Goal: Task Accomplishment & Management: Manage account settings

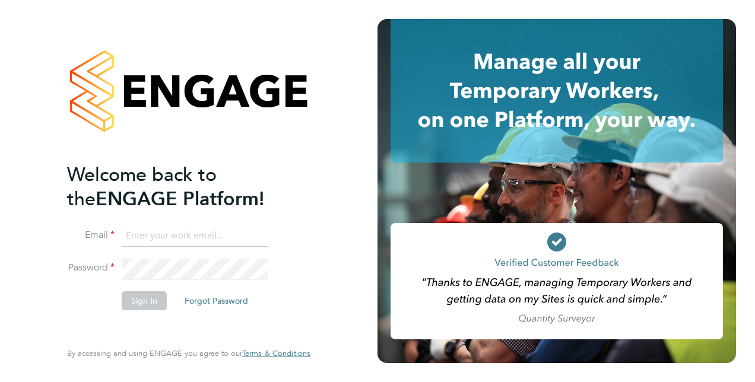
type input "lee.cole@vistry.co.uk"
click at [164, 257] on li "Email lee.cole@vistry.co.uk" at bounding box center [182, 242] width 231 height 33
click at [139, 306] on button "Sign In" at bounding box center [144, 300] width 45 height 19
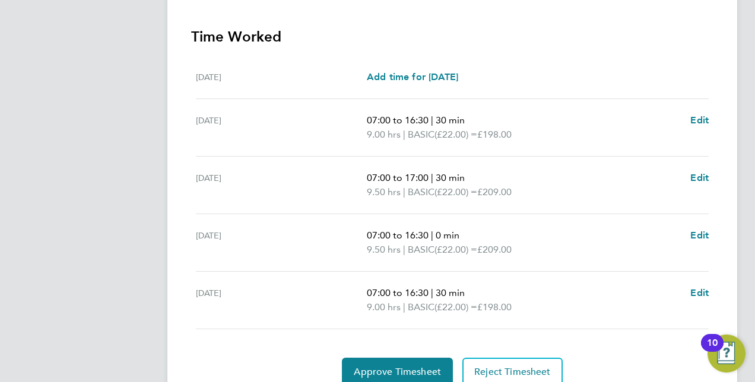
scroll to position [348, 0]
click at [389, 366] on span "Approve Timesheet" at bounding box center [397, 372] width 87 height 12
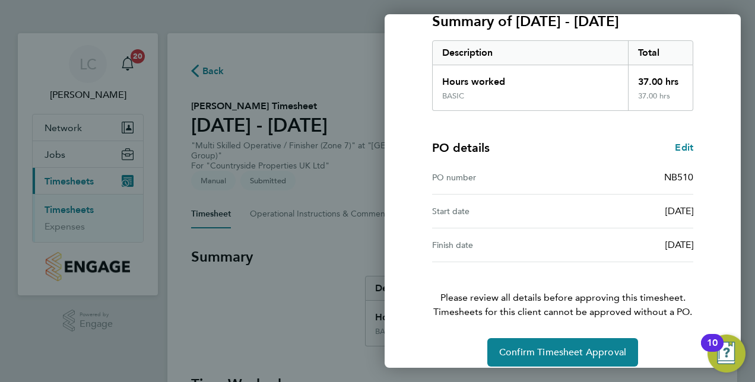
scroll to position [174, 0]
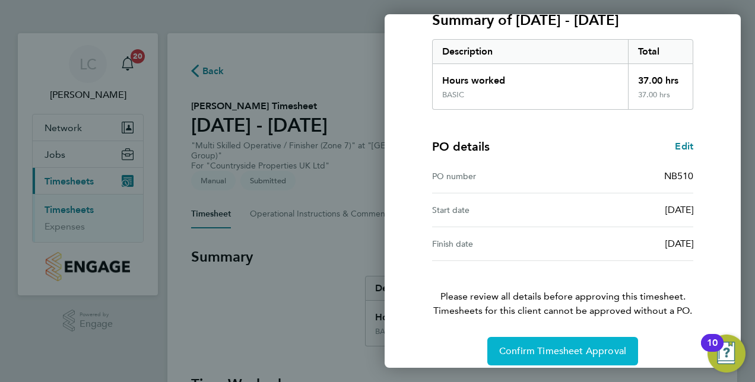
click at [525, 348] on span "Confirm Timesheet Approval" at bounding box center [562, 351] width 127 height 12
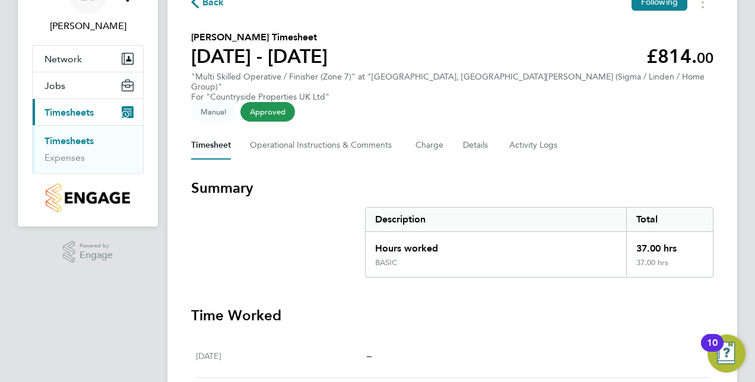
scroll to position [64, 0]
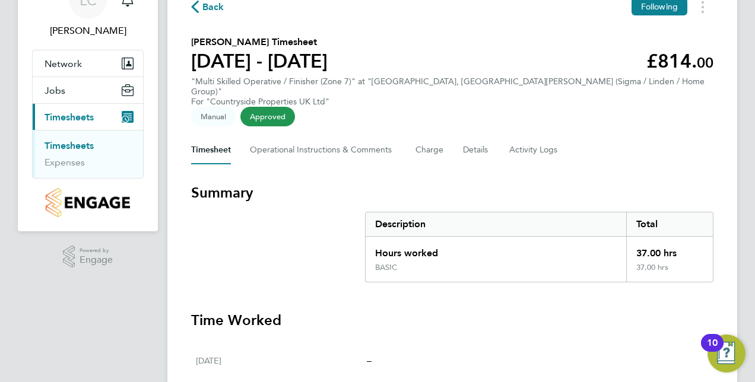
click at [69, 144] on link "Timesheets" at bounding box center [69, 145] width 49 height 11
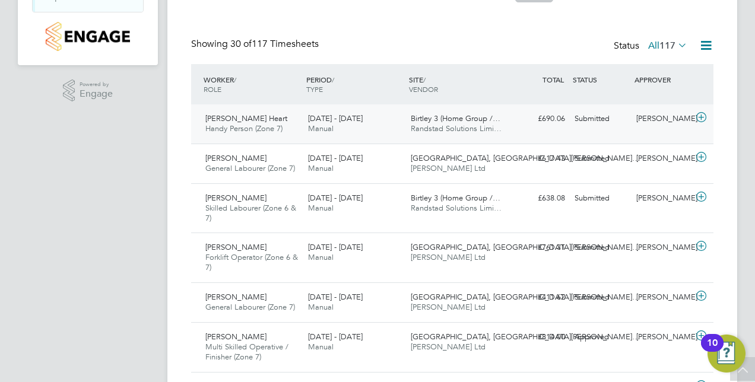
click at [706, 113] on icon at bounding box center [701, 117] width 15 height 9
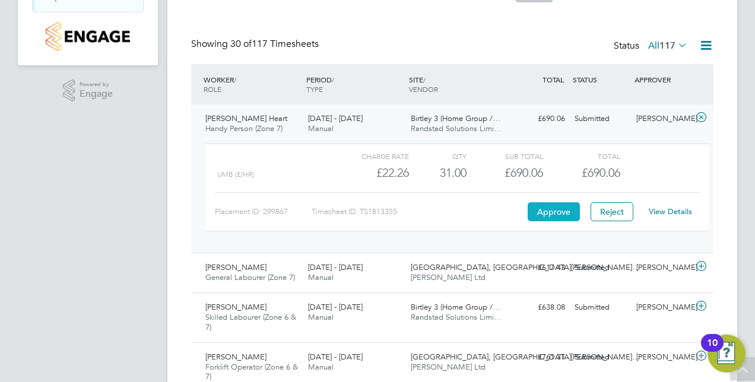
click at [538, 214] on button "Approve" at bounding box center [554, 211] width 52 height 19
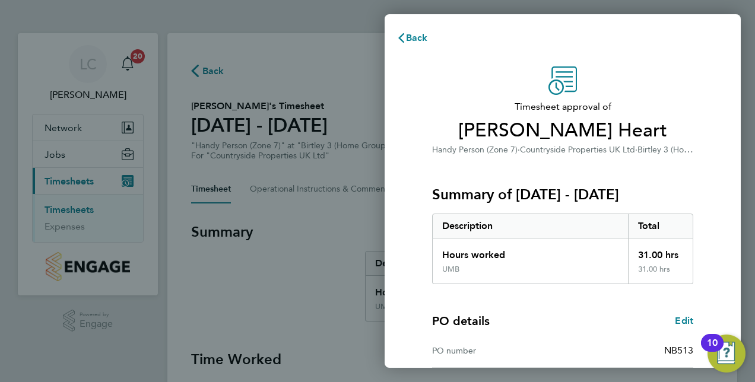
scroll to position [151, 0]
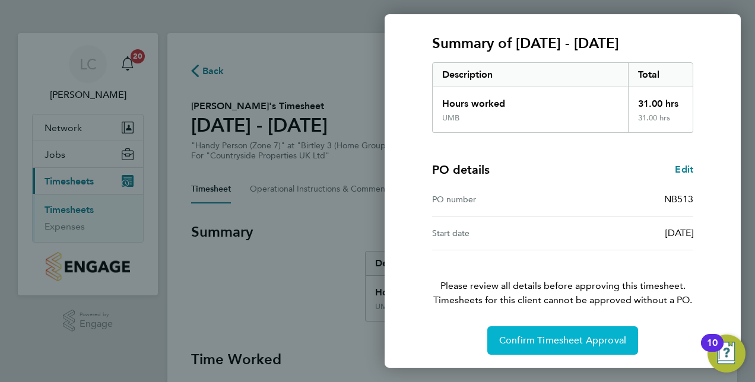
click at [537, 332] on button "Confirm Timesheet Approval" at bounding box center [562, 340] width 151 height 28
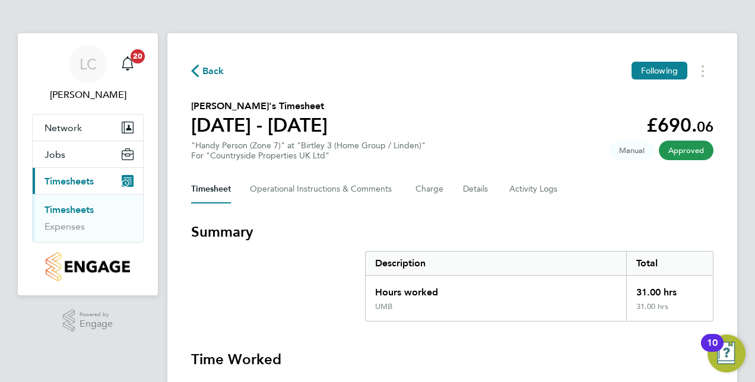
click at [83, 210] on link "Timesheets" at bounding box center [69, 209] width 49 height 11
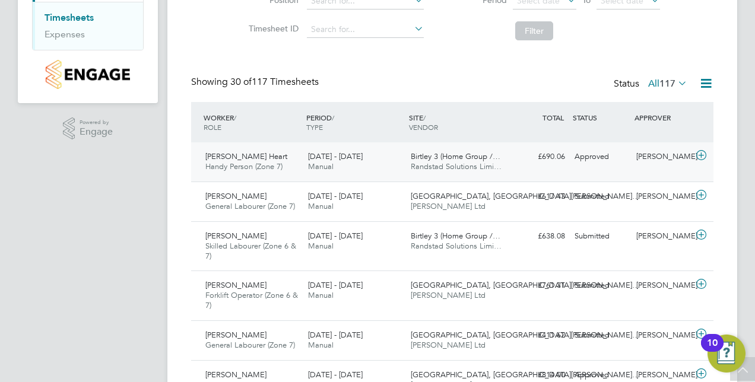
click at [456, 164] on span "Randstad Solutions Limi…" at bounding box center [456, 166] width 91 height 10
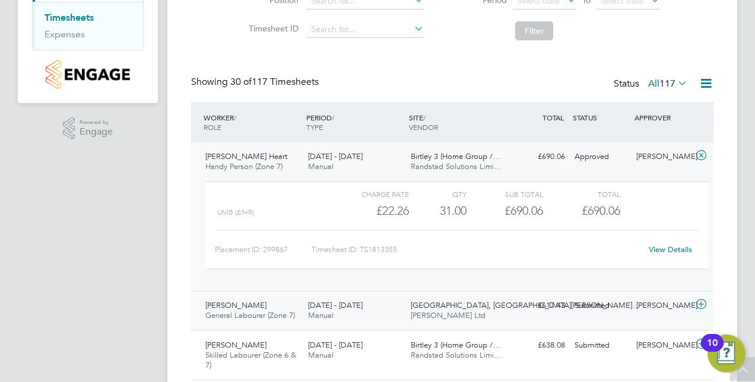
click at [414, 305] on span "[GEOGRAPHIC_DATA], [GEOGRAPHIC_DATA][PERSON_NAME]…" at bounding box center [525, 305] width 229 height 10
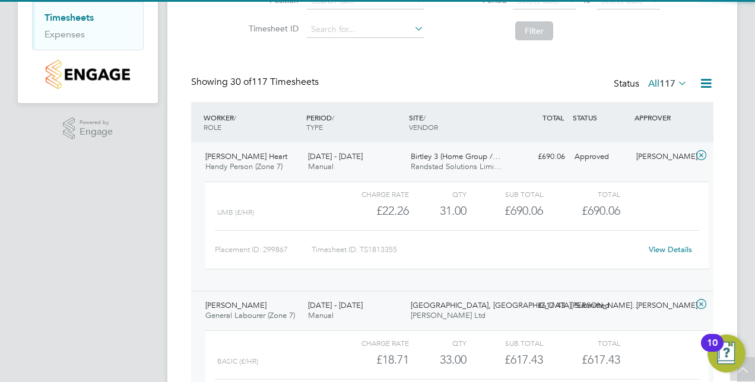
drag, startPoint x: 414, startPoint y: 305, endPoint x: 448, endPoint y: 298, distance: 34.0
click at [448, 298] on div "Freight Village, St. Jame… Daniel Owen Ltd" at bounding box center [457, 311] width 103 height 30
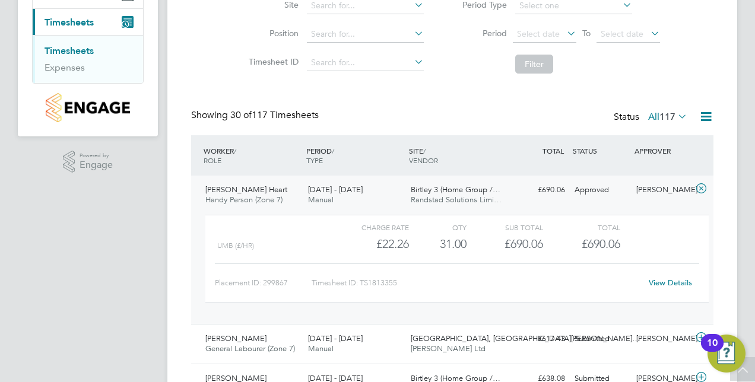
click at [490, 197] on span "Randstad Solutions Limi…" at bounding box center [456, 200] width 91 height 10
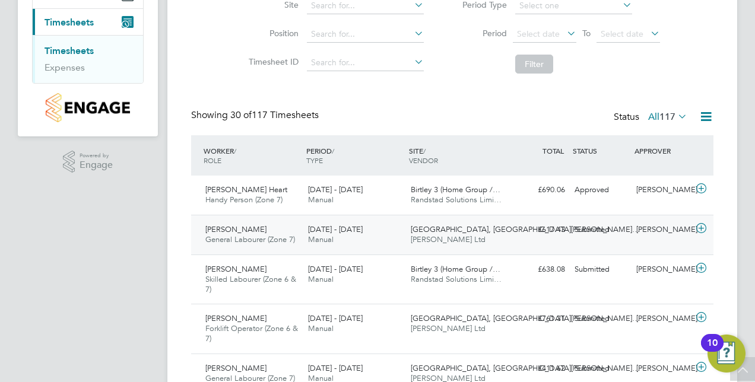
click at [698, 228] on icon at bounding box center [701, 228] width 15 height 9
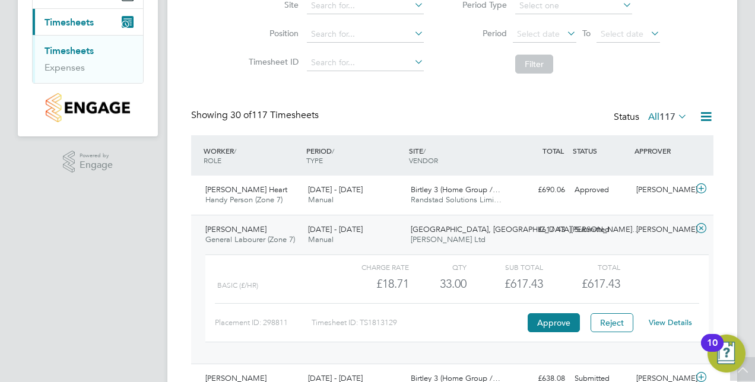
click at [544, 337] on div "Charge rate QTY Sub Total Total BASIC (£/HR) £18.71 33 33.00 33 £617.43 £617.43…" at bounding box center [456, 299] width 503 height 88
click at [551, 331] on div "Placement ID: 298811 Timesheet ID: TS1813129 Approve Reject View Details" at bounding box center [457, 317] width 484 height 29
click at [569, 313] on button "Approve" at bounding box center [554, 322] width 52 height 19
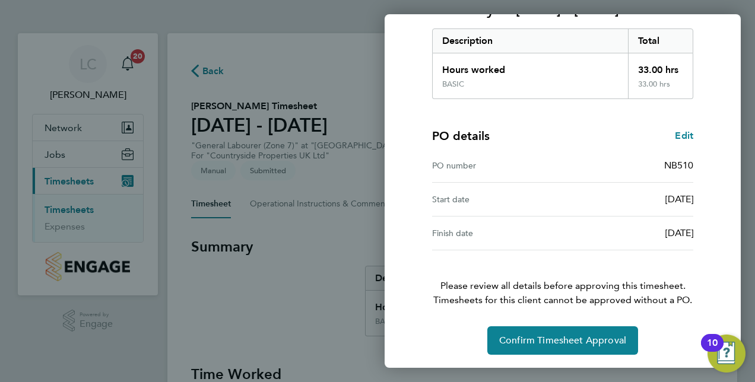
scroll to position [185, 0]
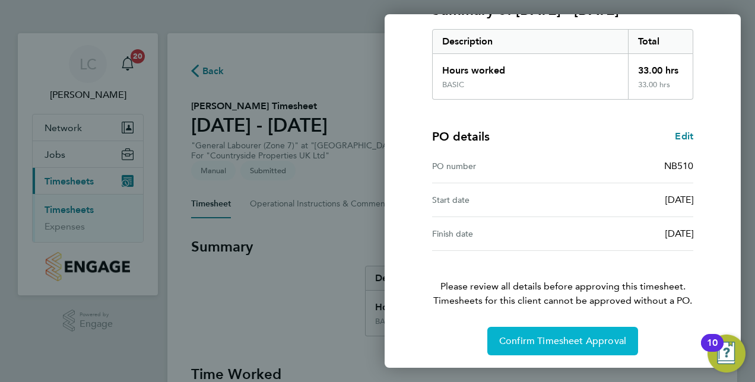
click at [559, 338] on span "Confirm Timesheet Approval" at bounding box center [562, 341] width 127 height 12
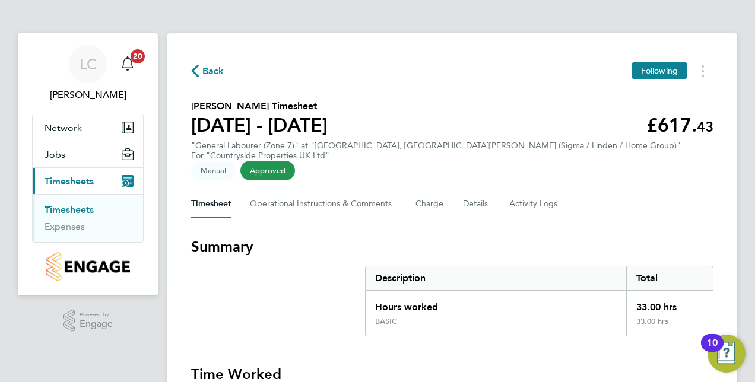
click at [199, 69] on span "Back" at bounding box center [207, 70] width 33 height 11
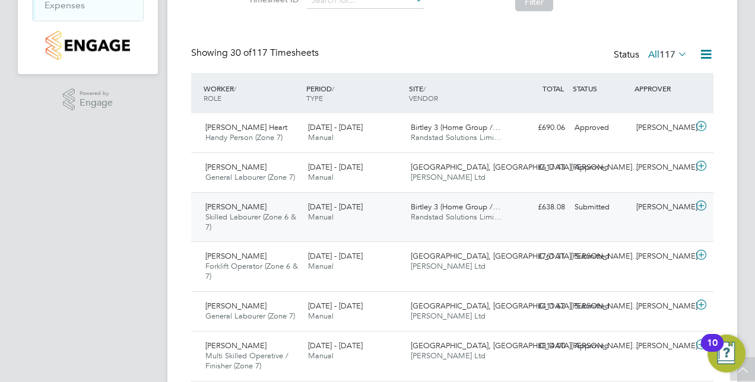
click at [509, 203] on div "£638.08 Submitted" at bounding box center [539, 208] width 62 height 20
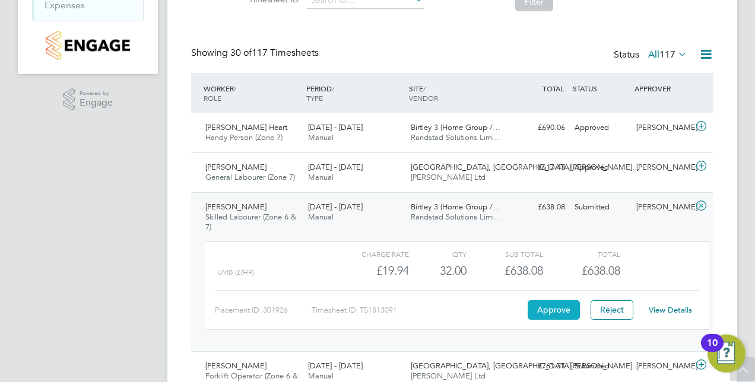
click at [559, 317] on button "Approve" at bounding box center [554, 309] width 52 height 19
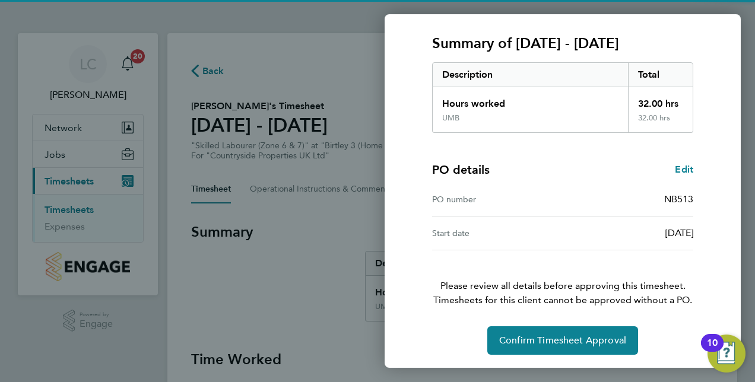
scroll to position [151, 0]
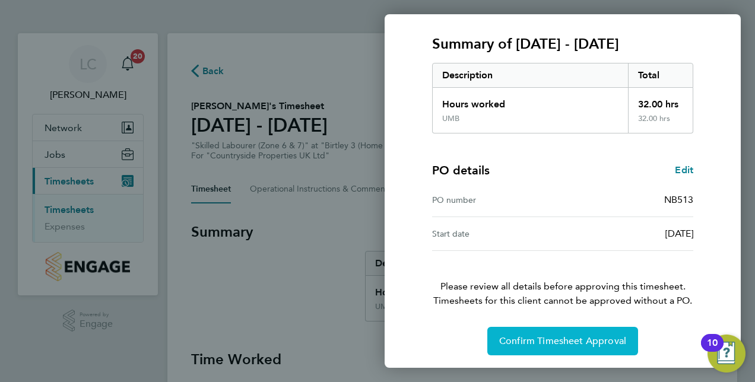
click at [558, 343] on span "Confirm Timesheet Approval" at bounding box center [562, 341] width 127 height 12
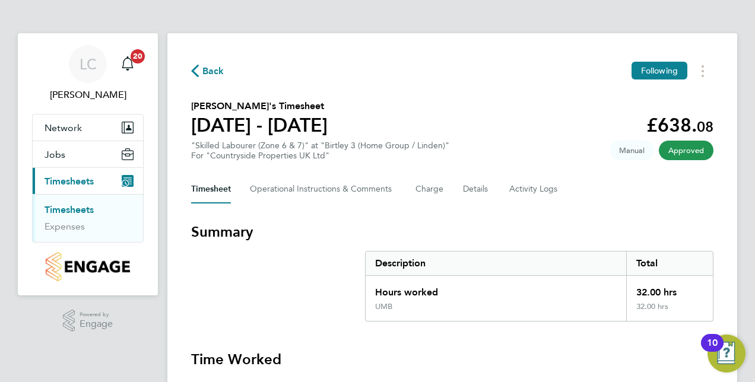
click at [207, 64] on span "Back" at bounding box center [213, 71] width 22 height 14
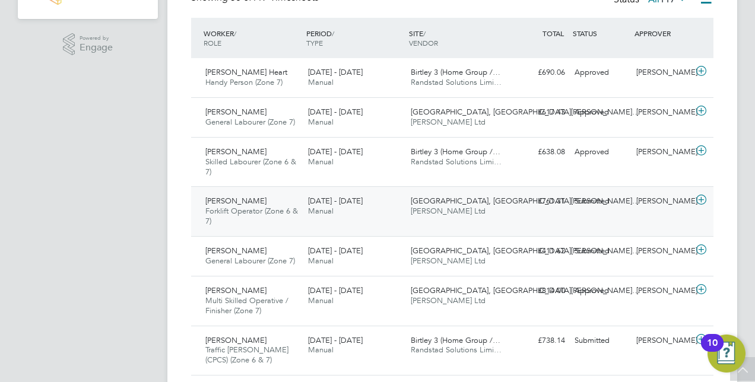
click at [445, 207] on span "[PERSON_NAME] Ltd" at bounding box center [448, 211] width 75 height 10
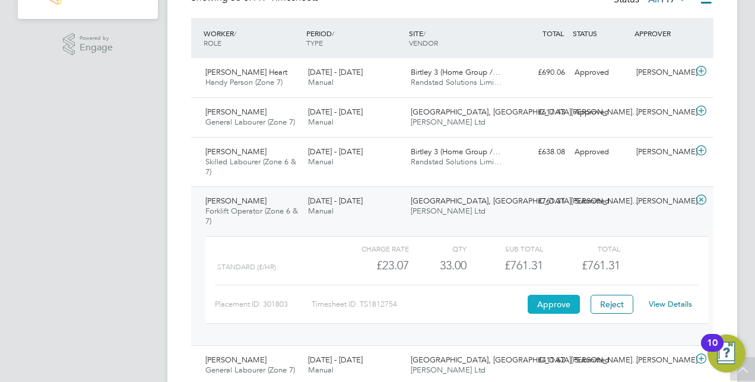
click at [554, 303] on button "Approve" at bounding box center [554, 304] width 52 height 19
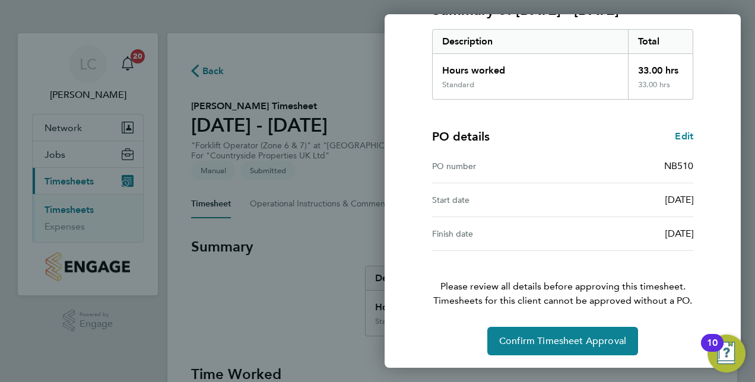
scroll to position [185, 0]
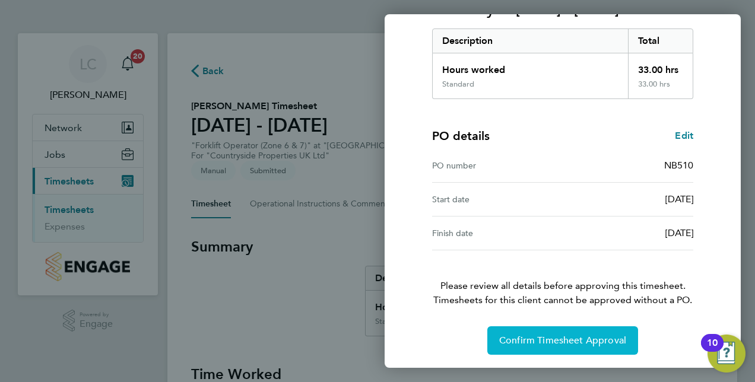
click at [541, 341] on span "Confirm Timesheet Approval" at bounding box center [562, 341] width 127 height 12
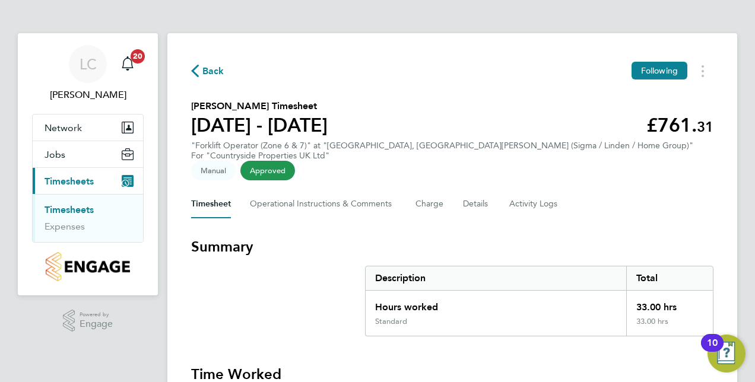
click at [210, 72] on span "Back" at bounding box center [213, 71] width 22 height 14
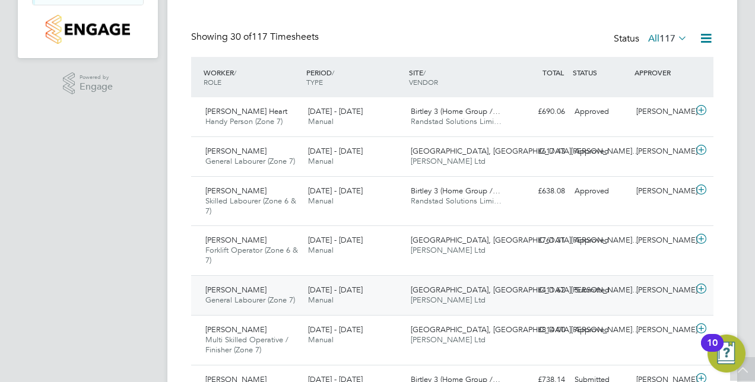
click at [462, 289] on span "[GEOGRAPHIC_DATA], [GEOGRAPHIC_DATA][PERSON_NAME]…" at bounding box center [525, 290] width 229 height 10
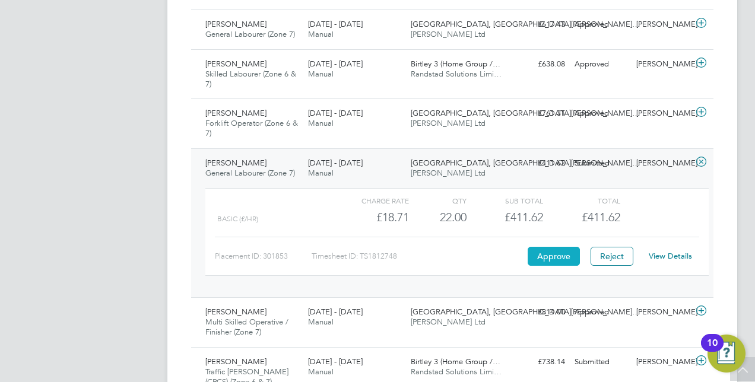
click at [550, 260] on button "Approve" at bounding box center [554, 256] width 52 height 19
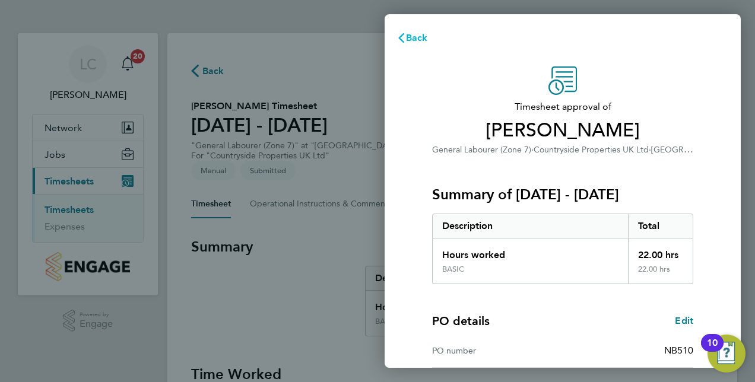
click at [424, 39] on span "Back" at bounding box center [417, 37] width 22 height 11
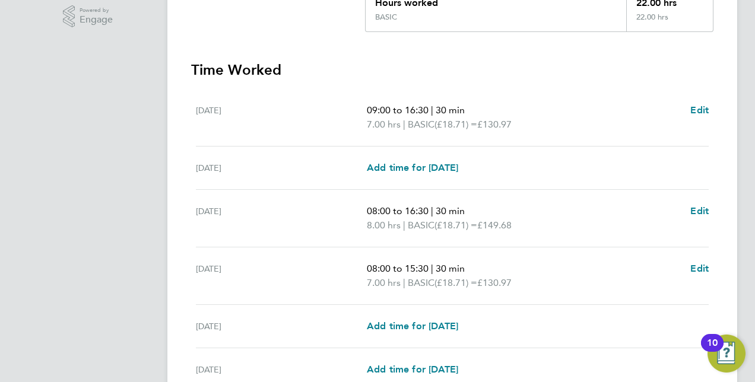
scroll to position [401, 0]
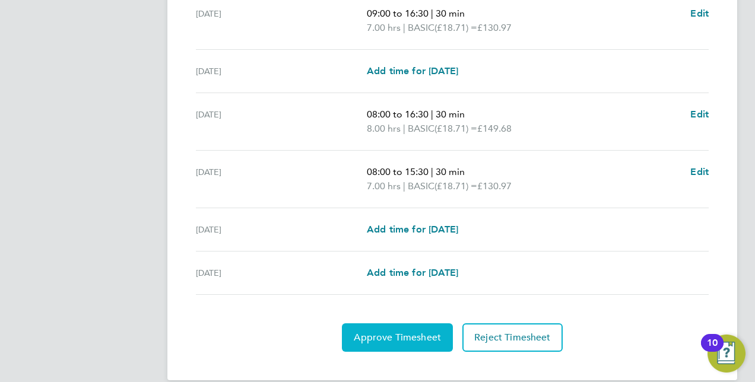
click at [401, 332] on span "Approve Timesheet" at bounding box center [397, 338] width 87 height 12
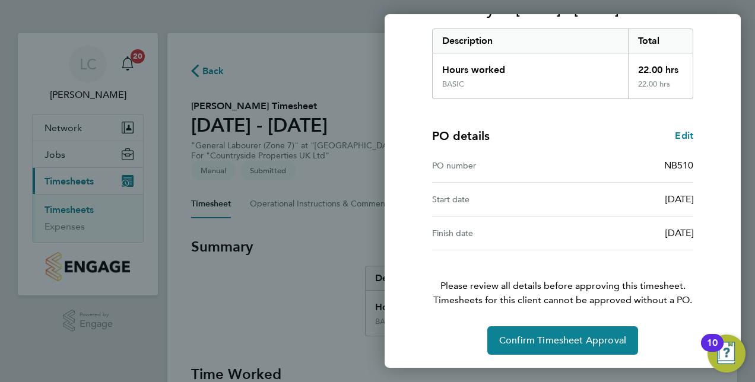
scroll to position [185, 0]
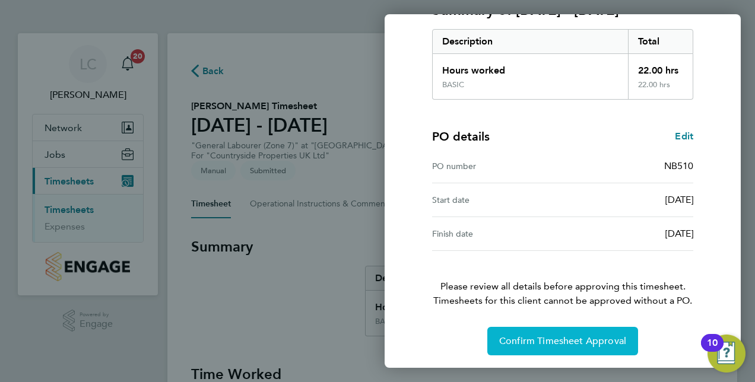
click at [571, 343] on span "Confirm Timesheet Approval" at bounding box center [562, 341] width 127 height 12
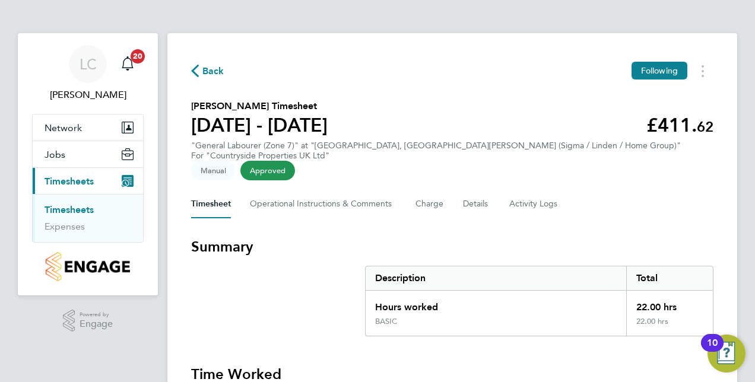
click at [188, 65] on div "Back Following Jed Hunter's Timesheet 25 - 31 Aug 2025 £411. 62 "General Labour…" at bounding box center [452, 378] width 570 height 691
click at [211, 74] on span "Back" at bounding box center [213, 71] width 22 height 14
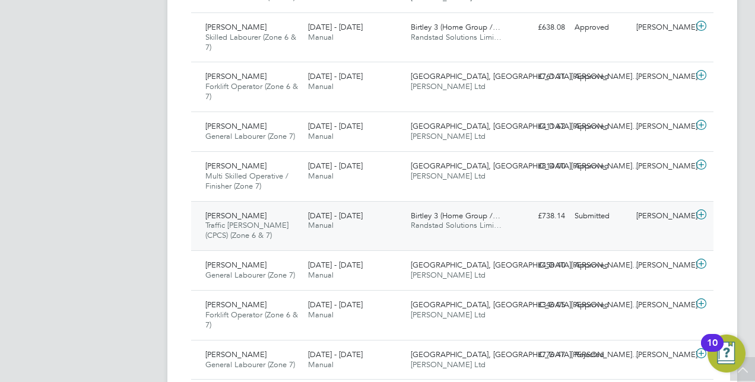
click at [449, 218] on span "Birtley 3 (Home Group /…" at bounding box center [456, 216] width 90 height 10
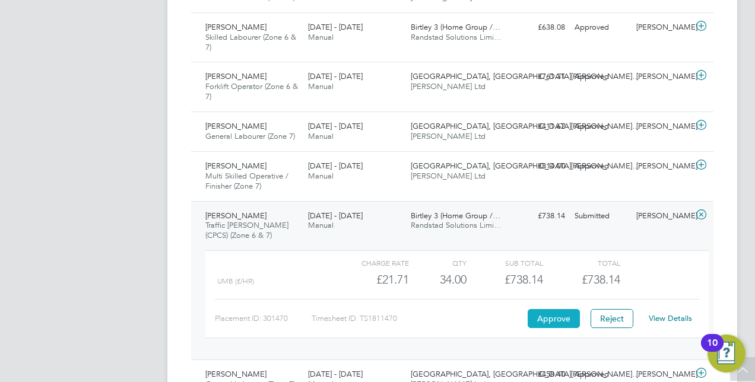
click at [542, 309] on button "Approve" at bounding box center [554, 318] width 52 height 19
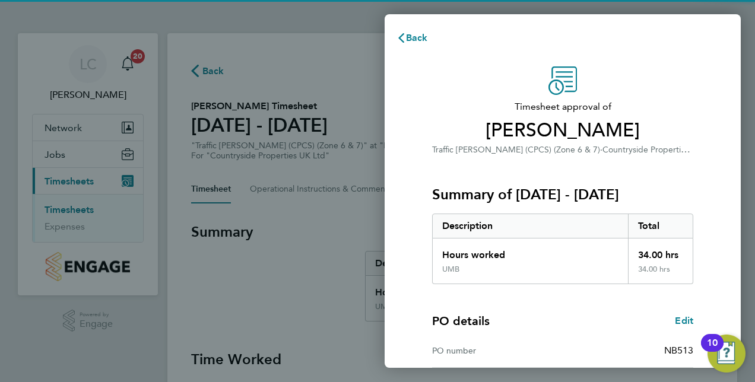
scroll to position [151, 0]
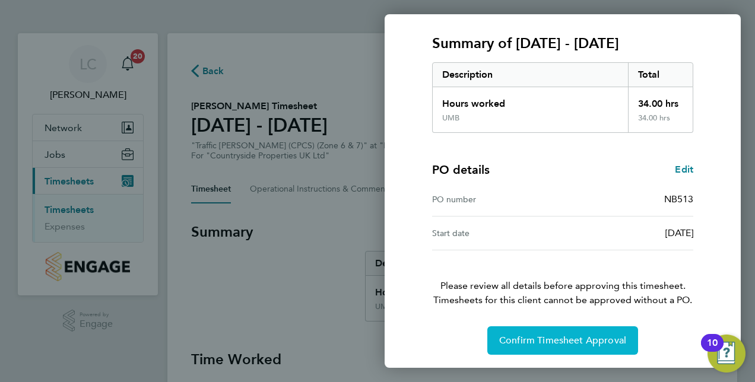
click at [523, 346] on button "Confirm Timesheet Approval" at bounding box center [562, 340] width 151 height 28
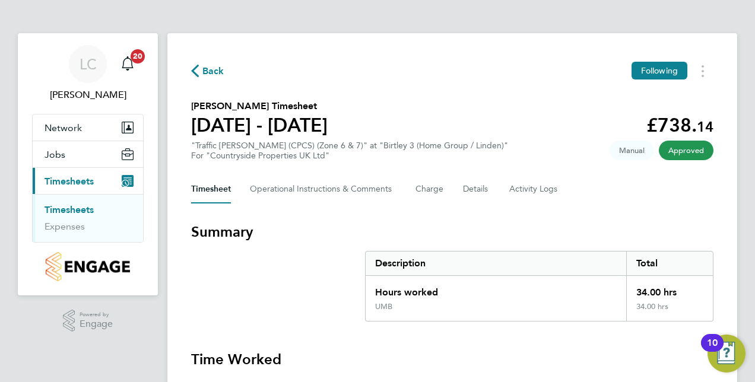
click at [199, 72] on span "Back" at bounding box center [207, 70] width 33 height 11
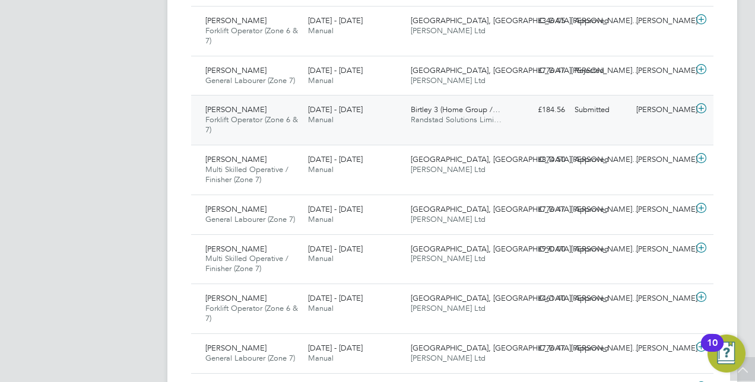
click at [464, 122] on div "Birtley 3 (Home Group /… Randstad Solutions Limi…" at bounding box center [457, 115] width 103 height 30
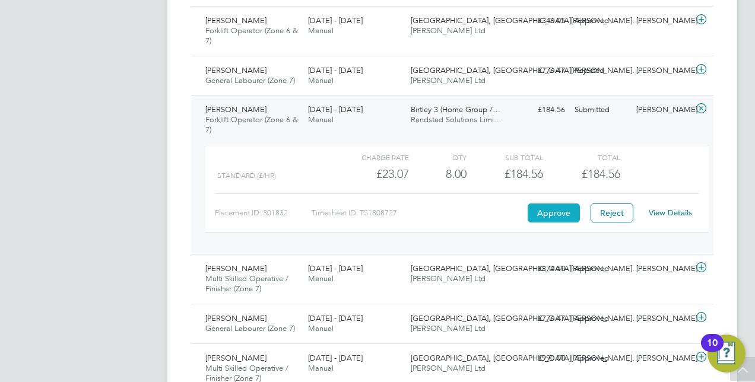
click at [560, 215] on button "Approve" at bounding box center [554, 213] width 52 height 19
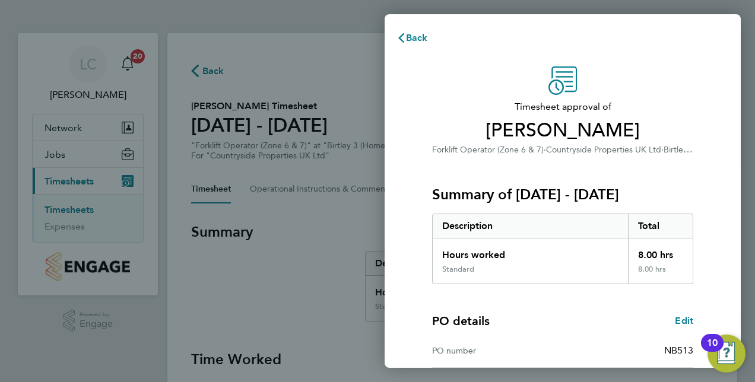
scroll to position [151, 0]
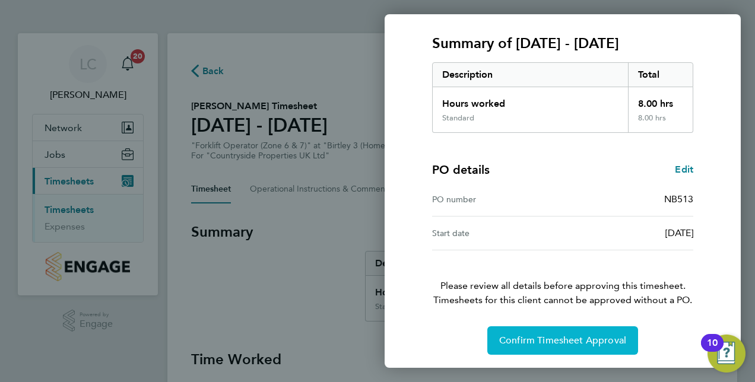
click at [553, 335] on span "Confirm Timesheet Approval" at bounding box center [562, 341] width 127 height 12
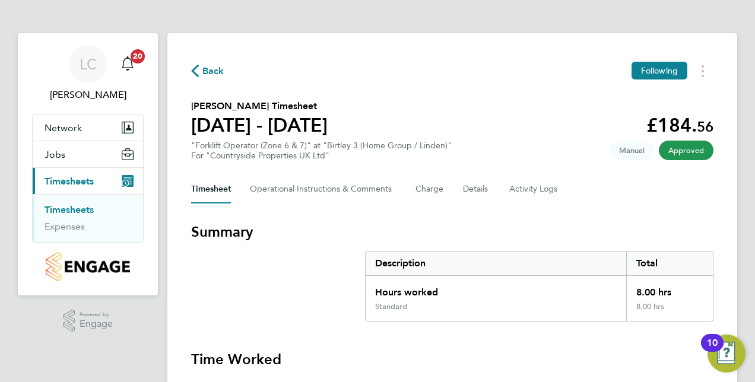
click at [211, 73] on span "Back" at bounding box center [213, 71] width 22 height 14
